Goal: Task Accomplishment & Management: Use online tool/utility

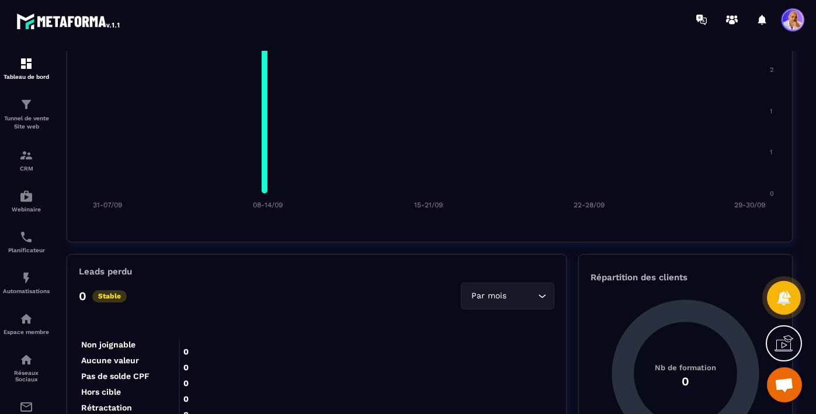
scroll to position [983, 0]
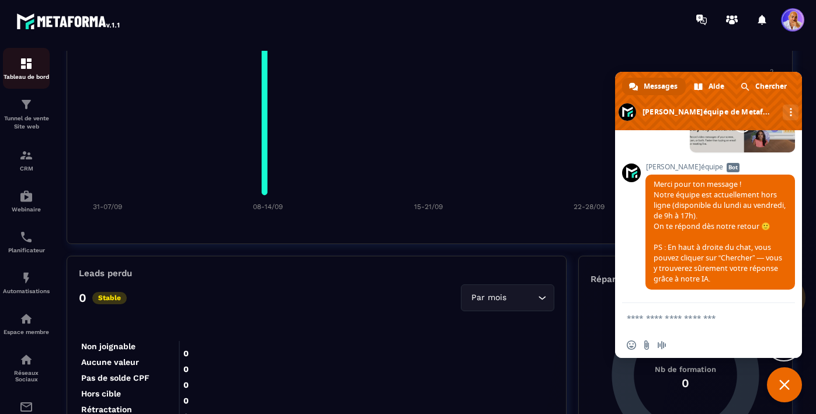
type textarea "**********"
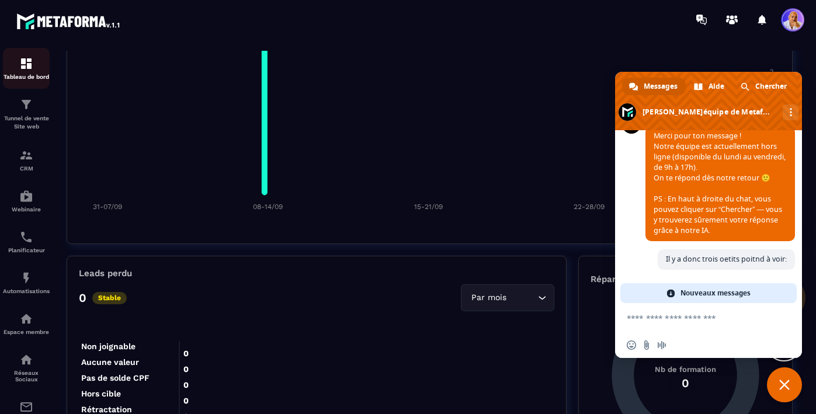
type textarea "**********"
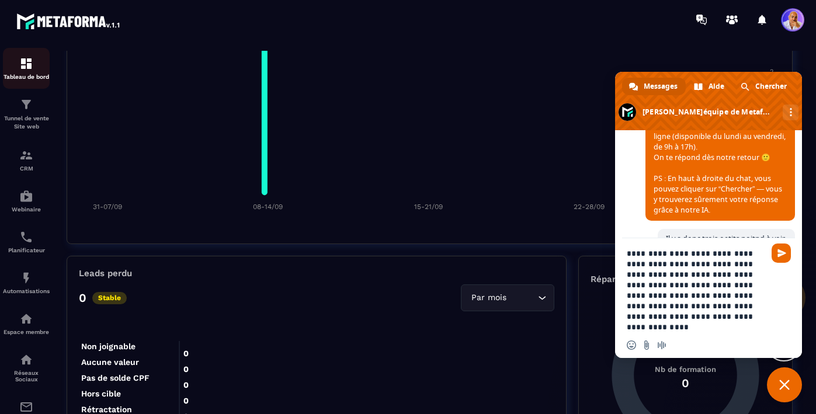
type textarea "**********"
